Goal: Task Accomplishment & Management: Complete application form

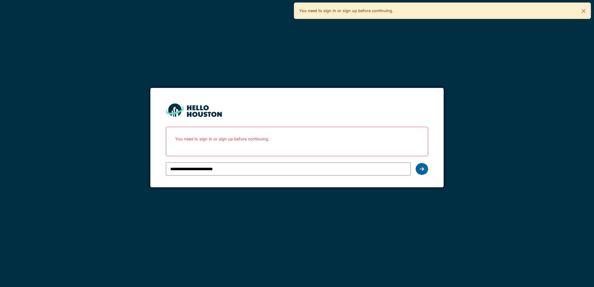
click at [424, 171] on div at bounding box center [421, 169] width 12 height 12
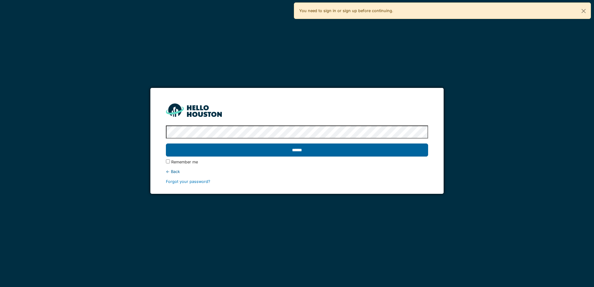
click at [236, 150] on input "******" at bounding box center [297, 149] width 262 height 13
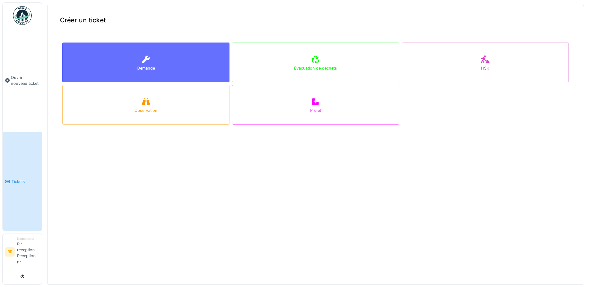
click at [140, 68] on div "Demande" at bounding box center [146, 68] width 18 height 6
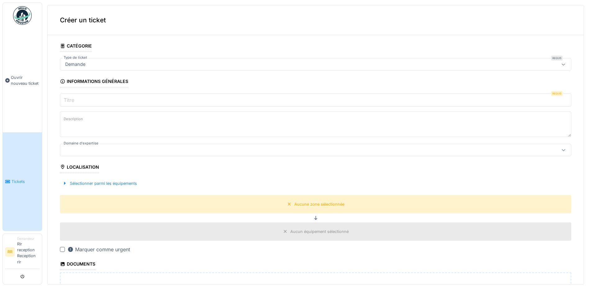
click at [80, 65] on div "Demande" at bounding box center [75, 64] width 25 height 7
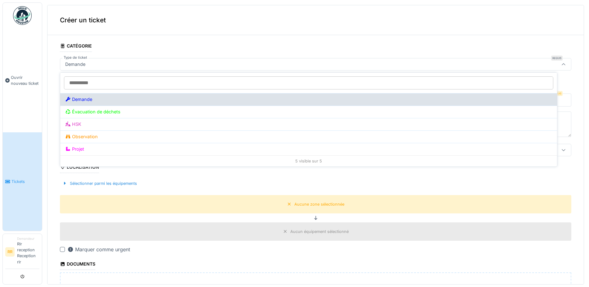
click at [80, 98] on div "Demande" at bounding box center [308, 99] width 487 height 7
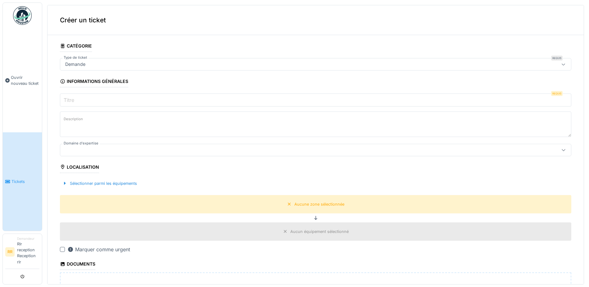
click at [51, 84] on div "**********" at bounding box center [315, 223] width 536 height 366
click at [73, 96] on input "Titre" at bounding box center [315, 99] width 511 height 13
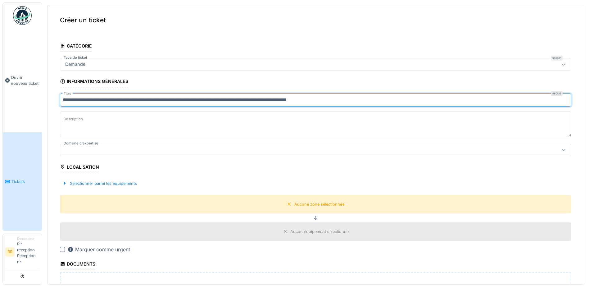
type input "**********"
click at [76, 121] on label "Description" at bounding box center [73, 119] width 22 height 8
click at [76, 121] on textarea "Description" at bounding box center [315, 123] width 511 height 25
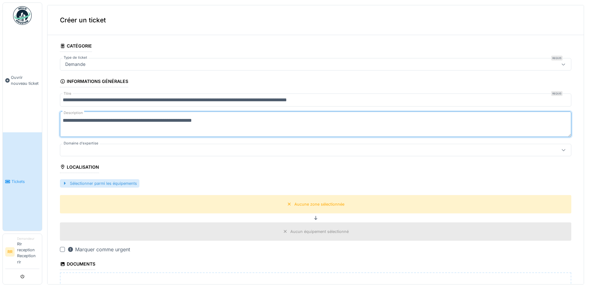
type textarea "**********"
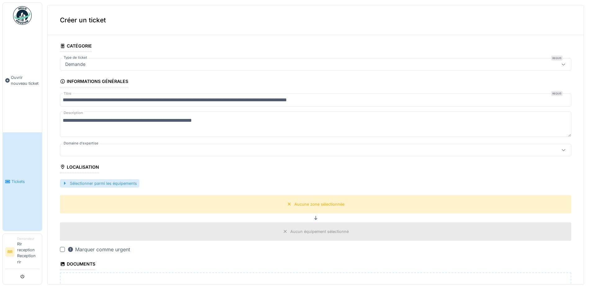
click at [74, 184] on div "Sélectionner parmi les équipements" at bounding box center [99, 183] width 79 height 8
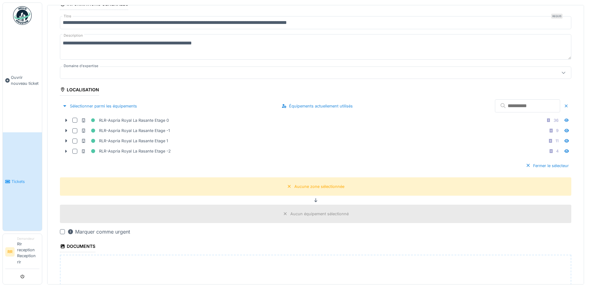
scroll to position [93, 0]
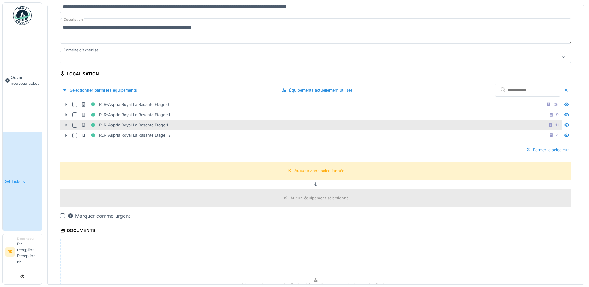
click at [67, 125] on icon at bounding box center [66, 125] width 5 height 4
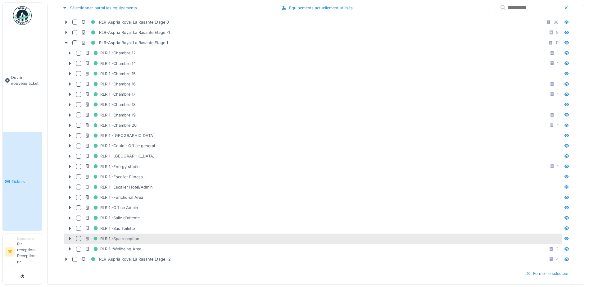
scroll to position [186, 0]
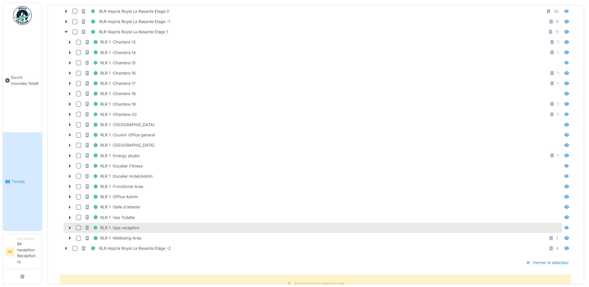
click at [70, 227] on icon at bounding box center [70, 227] width 2 height 3
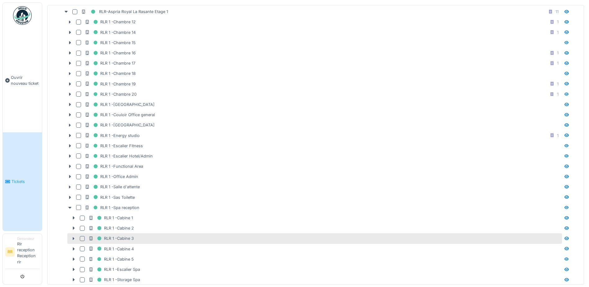
scroll to position [217, 0]
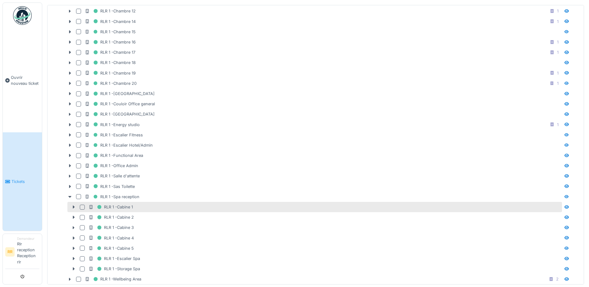
click at [84, 208] on div at bounding box center [82, 207] width 5 height 5
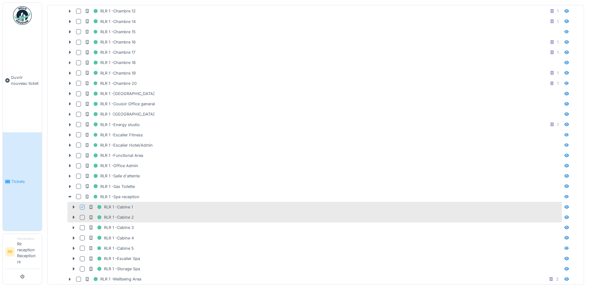
click at [82, 216] on div at bounding box center [82, 217] width 5 height 5
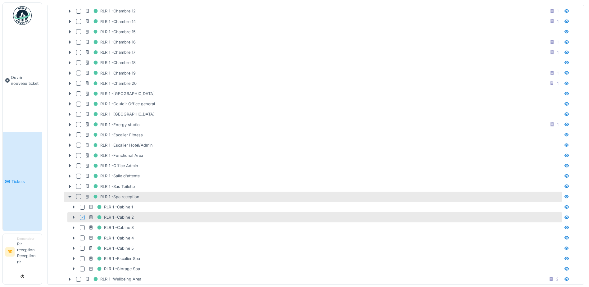
click at [79, 196] on div at bounding box center [78, 196] width 5 height 5
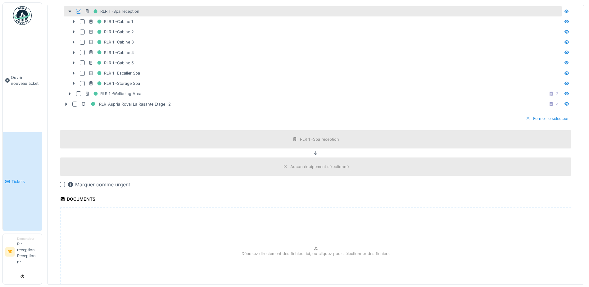
scroll to position [404, 0]
click at [63, 185] on div at bounding box center [62, 183] width 5 height 5
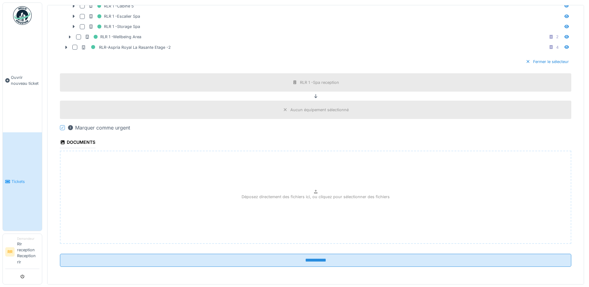
scroll to position [2, 0]
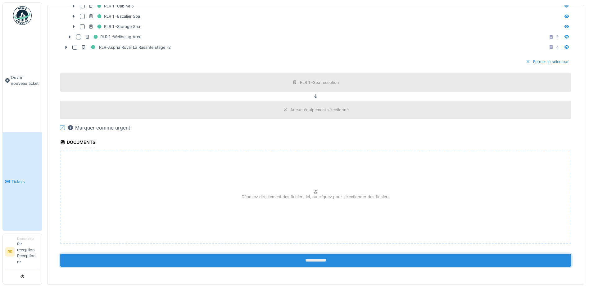
click at [307, 259] on input "**********" at bounding box center [315, 260] width 511 height 13
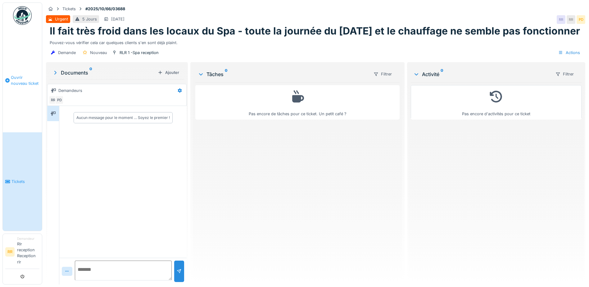
click at [32, 80] on span "Ouvrir nouveau ticket" at bounding box center [25, 80] width 29 height 12
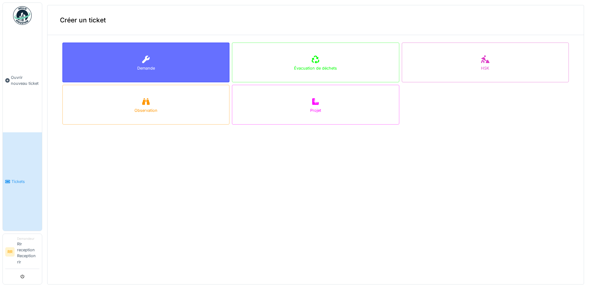
click at [106, 58] on div "Demande" at bounding box center [145, 63] width 167 height 40
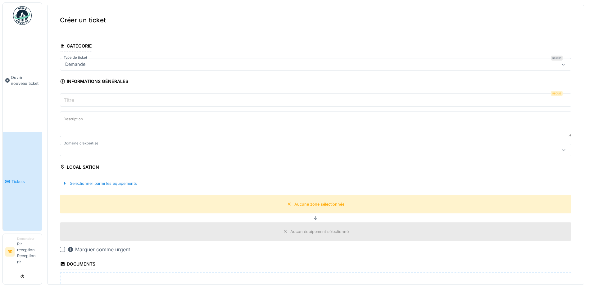
click at [74, 97] on label "Titre" at bounding box center [68, 99] width 13 height 7
click at [74, 97] on input "Titre" at bounding box center [315, 99] width 511 height 13
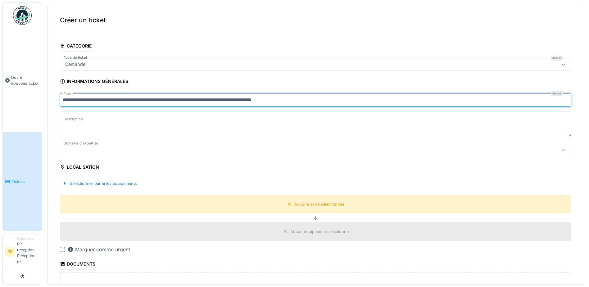
type input "**********"
click at [61, 249] on div at bounding box center [62, 249] width 5 height 5
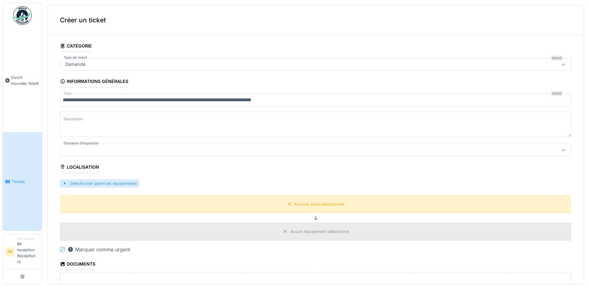
click at [81, 186] on div "Sélectionner parmi les équipements" at bounding box center [99, 183] width 79 height 8
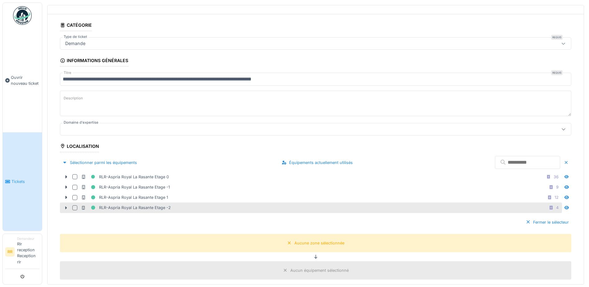
scroll to position [31, 0]
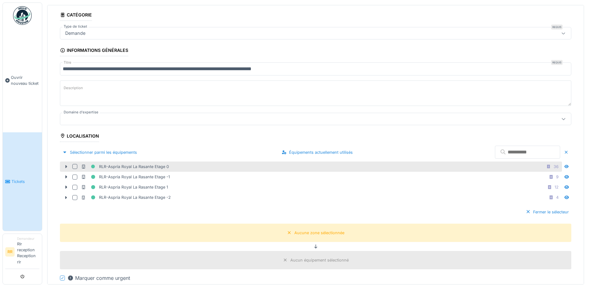
click at [69, 168] on div at bounding box center [66, 166] width 10 height 7
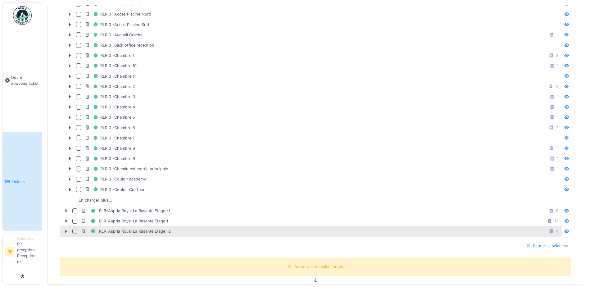
scroll to position [217, 0]
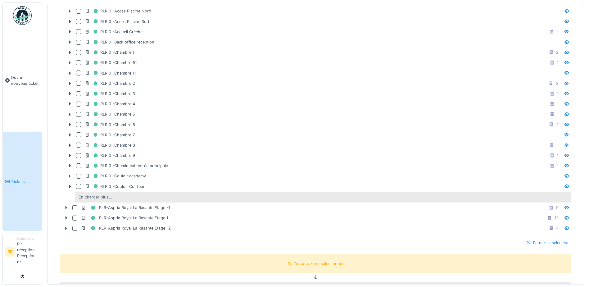
click at [98, 196] on div "En charger plus…" at bounding box center [95, 197] width 38 height 8
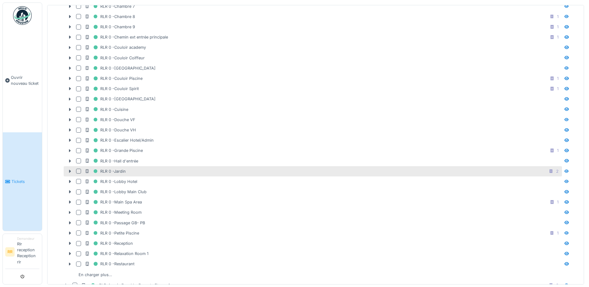
scroll to position [404, 0]
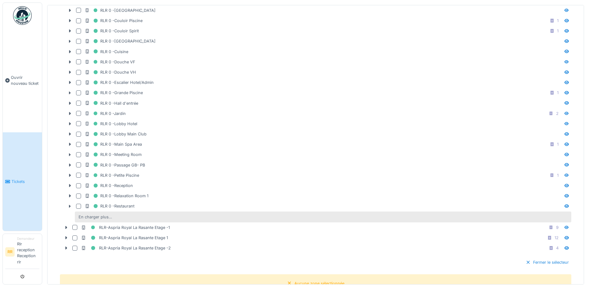
click at [94, 216] on div "En charger plus…" at bounding box center [95, 217] width 38 height 8
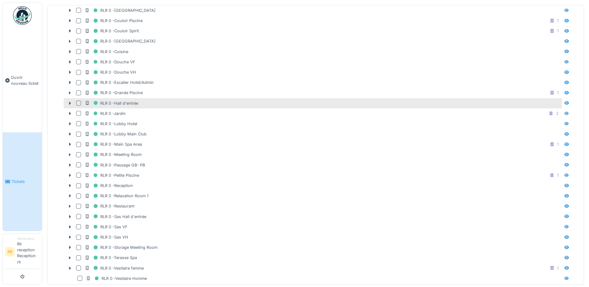
click at [78, 102] on div at bounding box center [78, 103] width 5 height 5
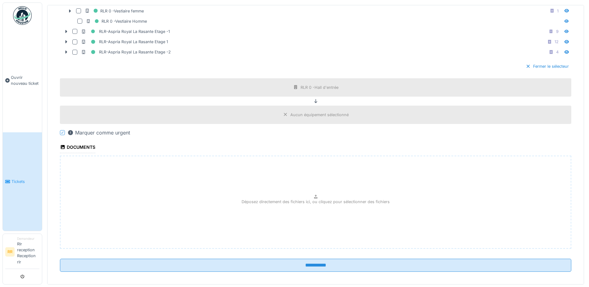
scroll to position [666, 0]
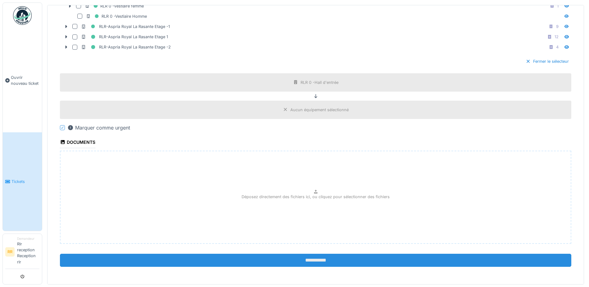
click at [296, 263] on input "**********" at bounding box center [315, 260] width 511 height 13
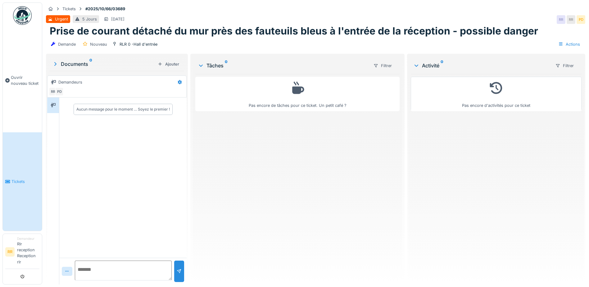
click at [25, 187] on link "Tickets" at bounding box center [22, 181] width 39 height 98
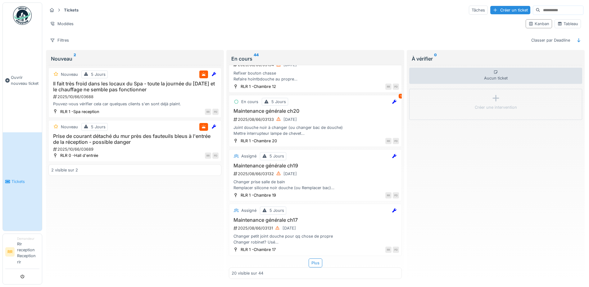
scroll to position [4, 0]
click at [312, 258] on div "Plus" at bounding box center [316, 262] width 14 height 9
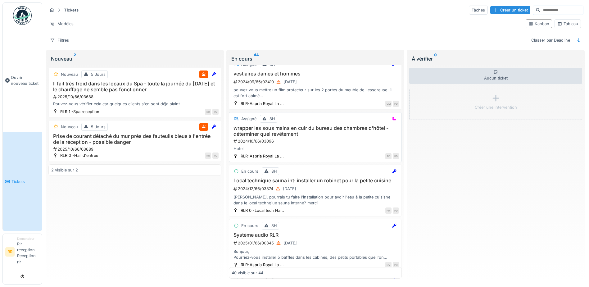
scroll to position [0, 0]
